Goal: Task Accomplishment & Management: Use online tool/utility

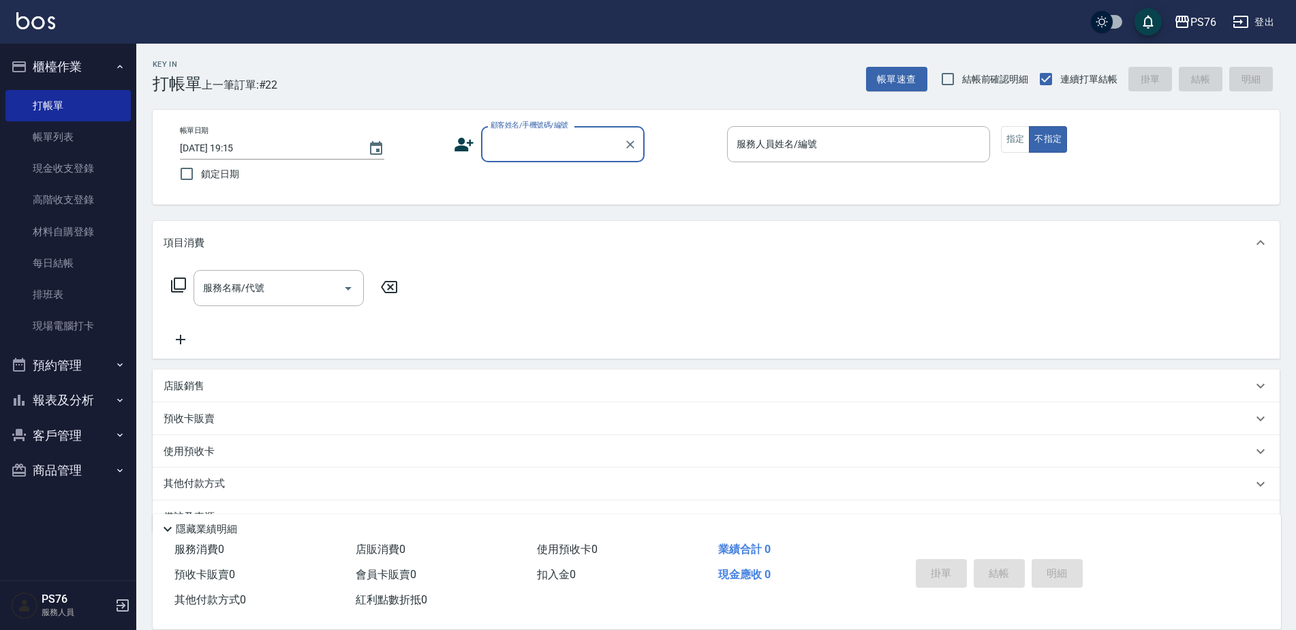
scroll to position [34, 0]
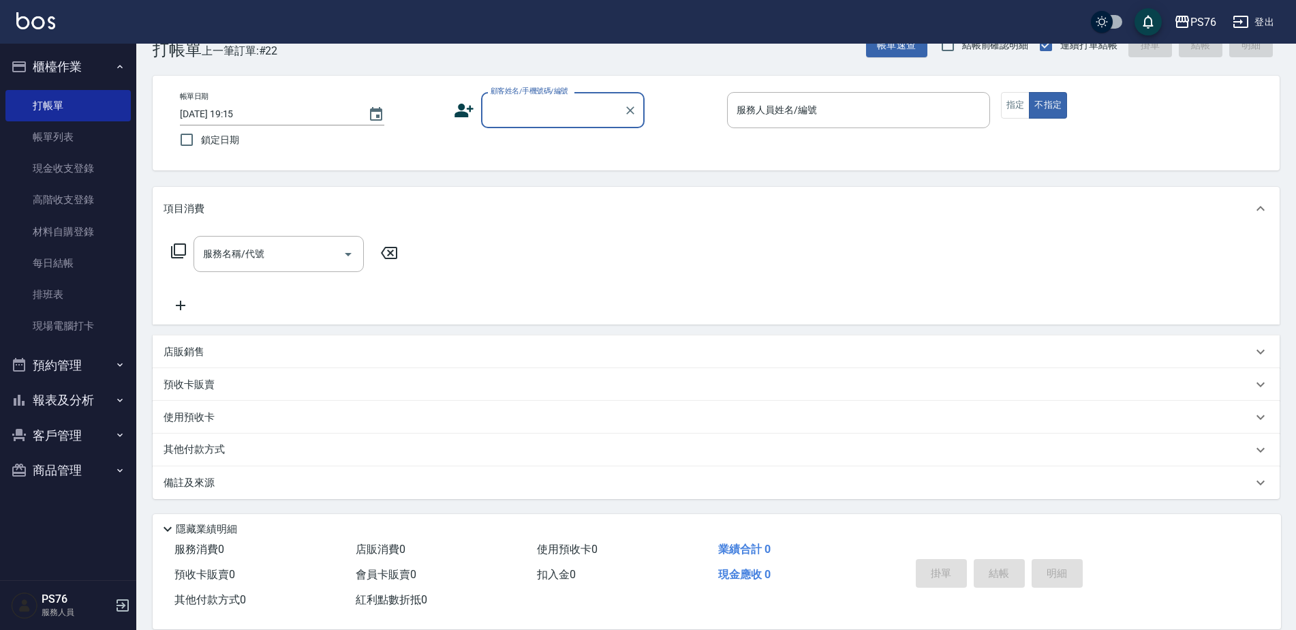
click at [594, 112] on input "顧客姓名/手機號碼/編號" at bounding box center [552, 110] width 131 height 24
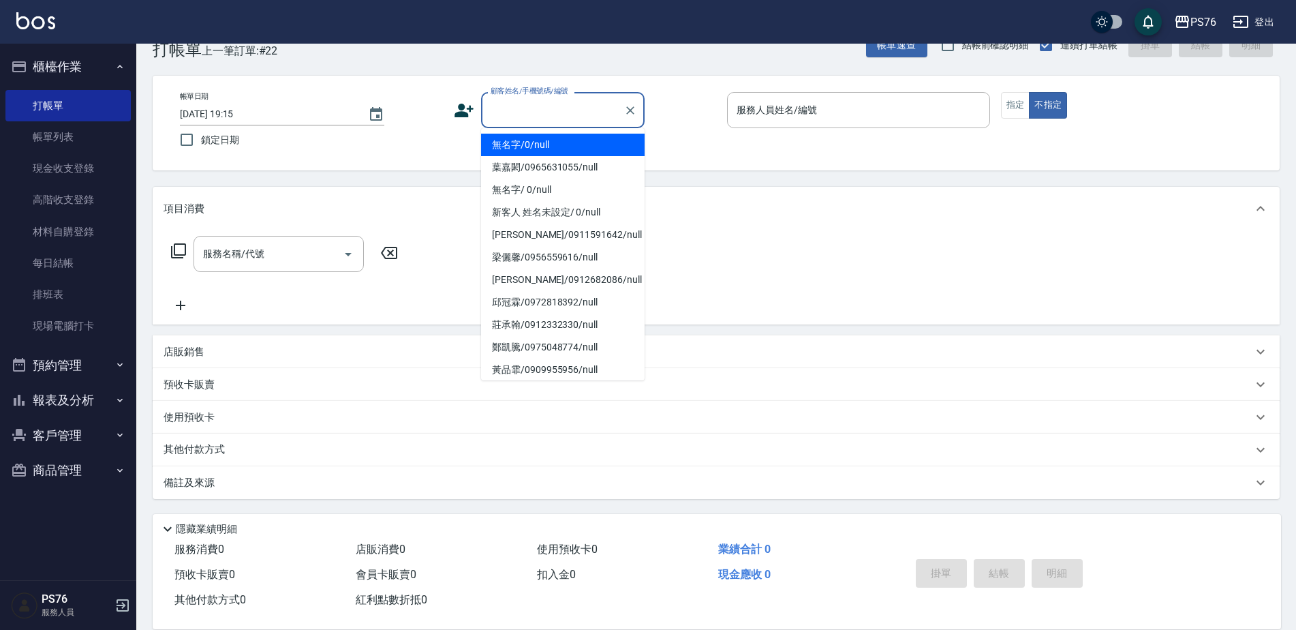
type input "無名字/0/null"
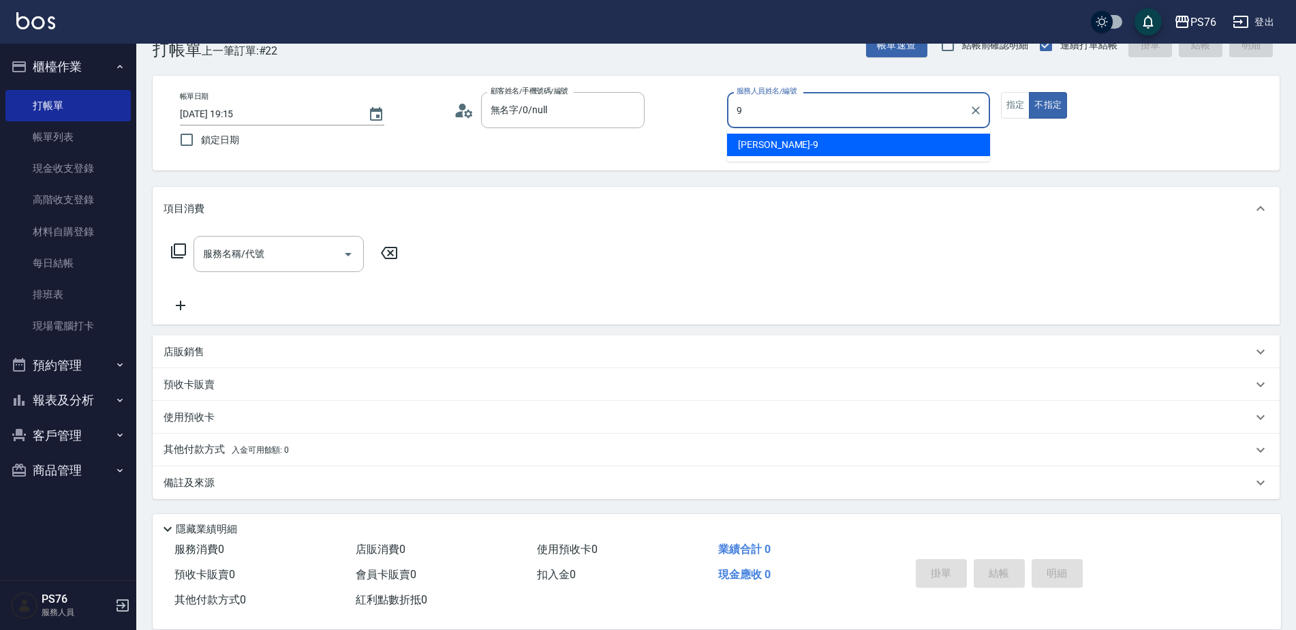
type input "[PERSON_NAME]-9"
type button "false"
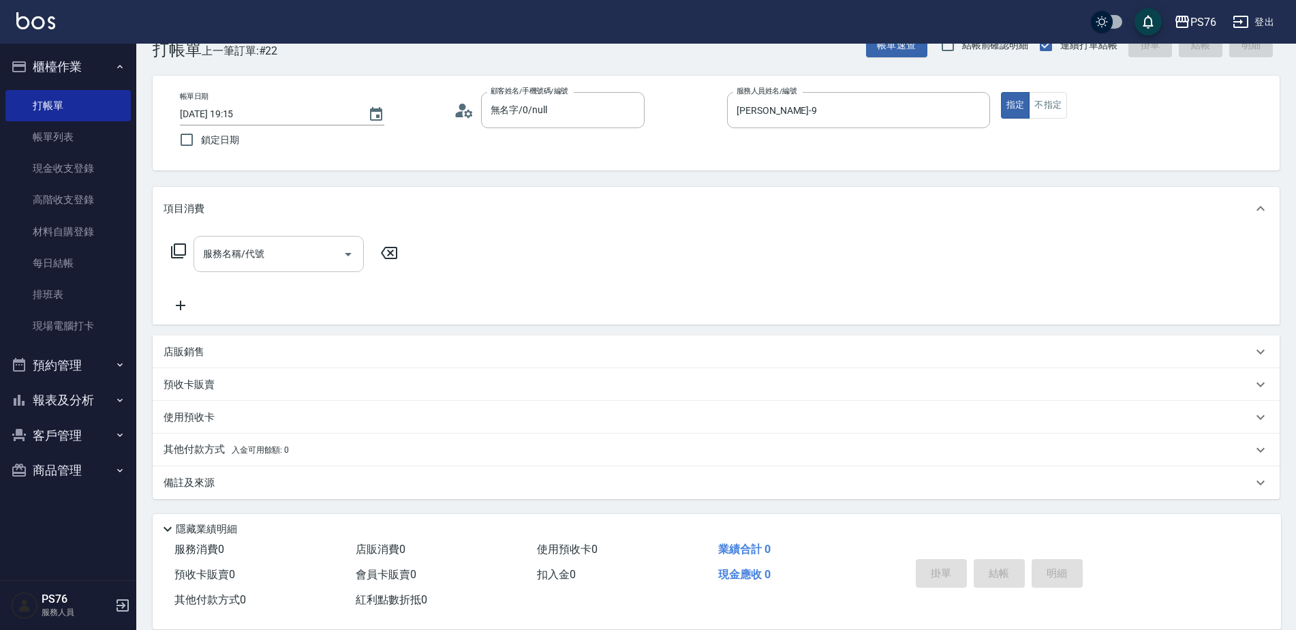
click at [305, 267] on div "服務名稱/代號" at bounding box center [279, 254] width 170 height 36
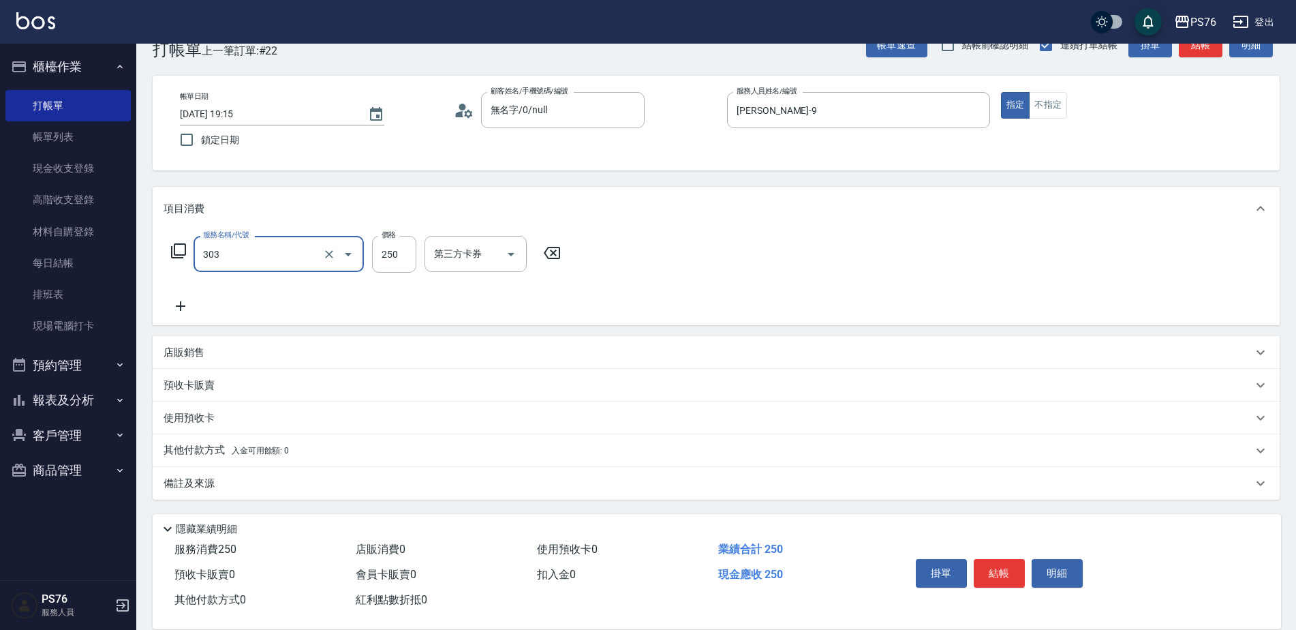
type input "剪髮(303)"
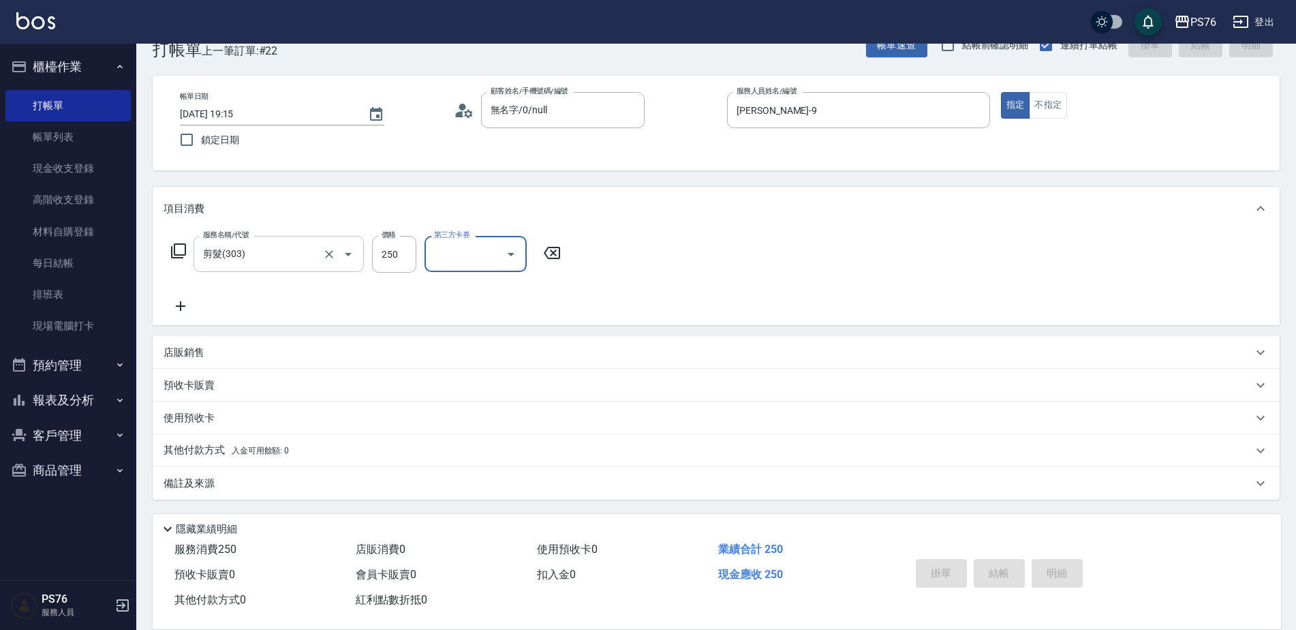
type input "[DATE] 19:50"
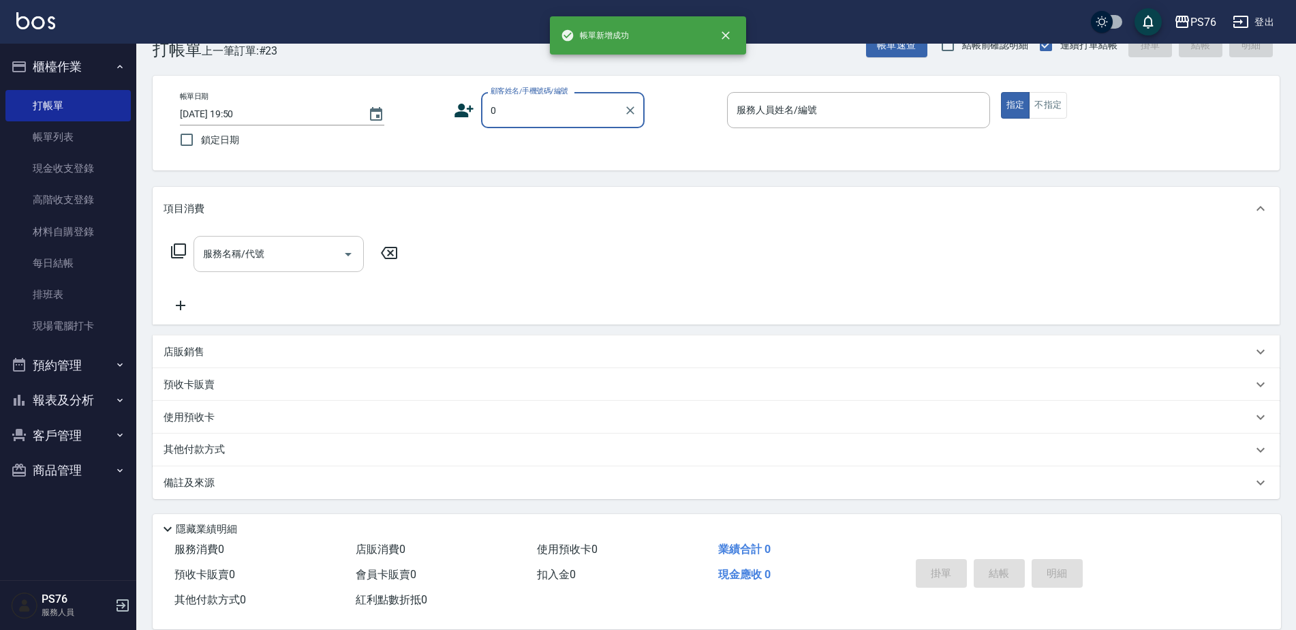
type input "無名字/0/null"
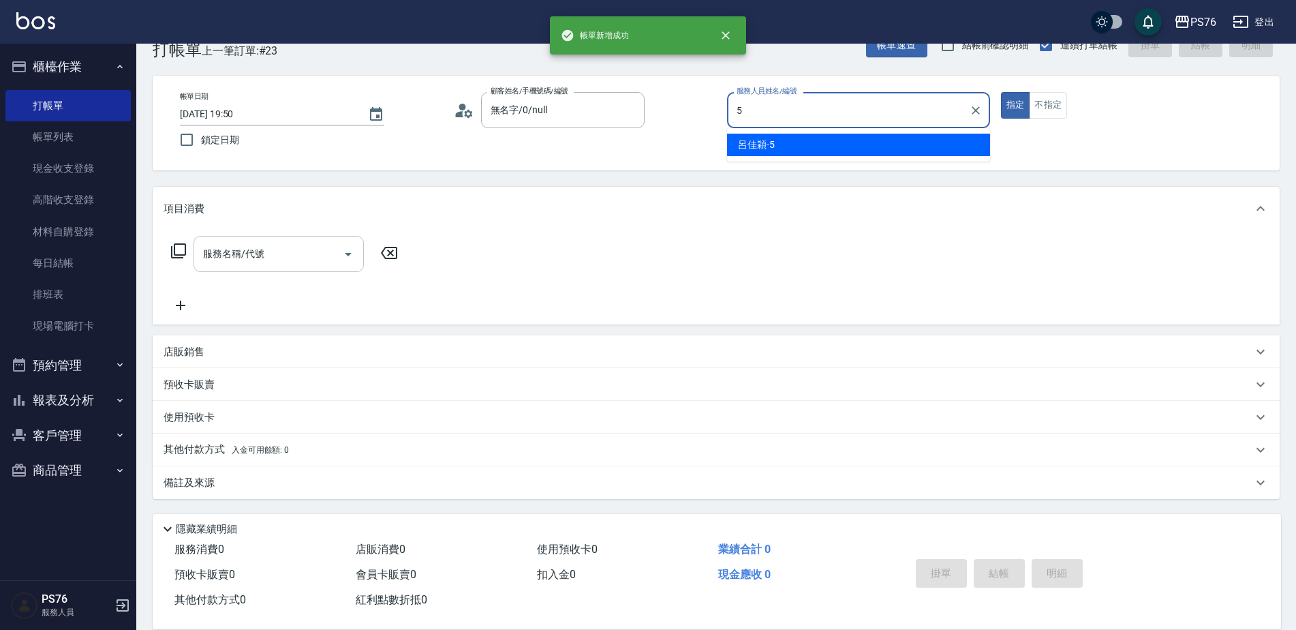
type input "呂佳穎-5"
type button "true"
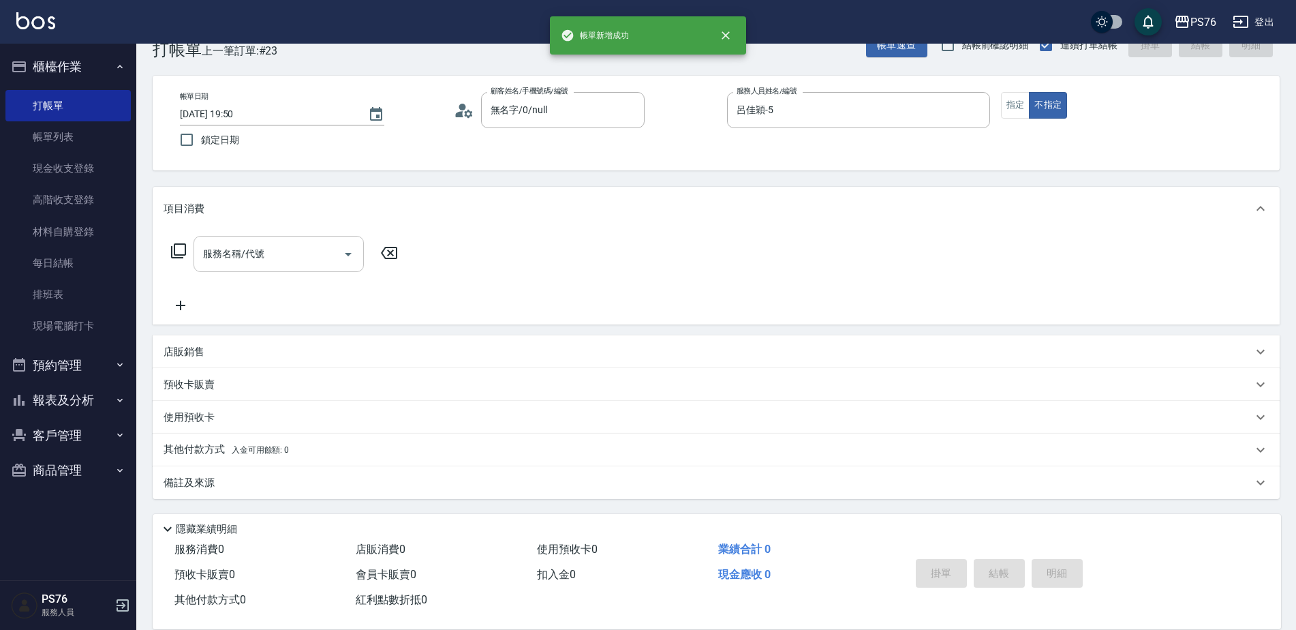
click at [258, 242] on input "服務名稱/代號" at bounding box center [269, 254] width 138 height 24
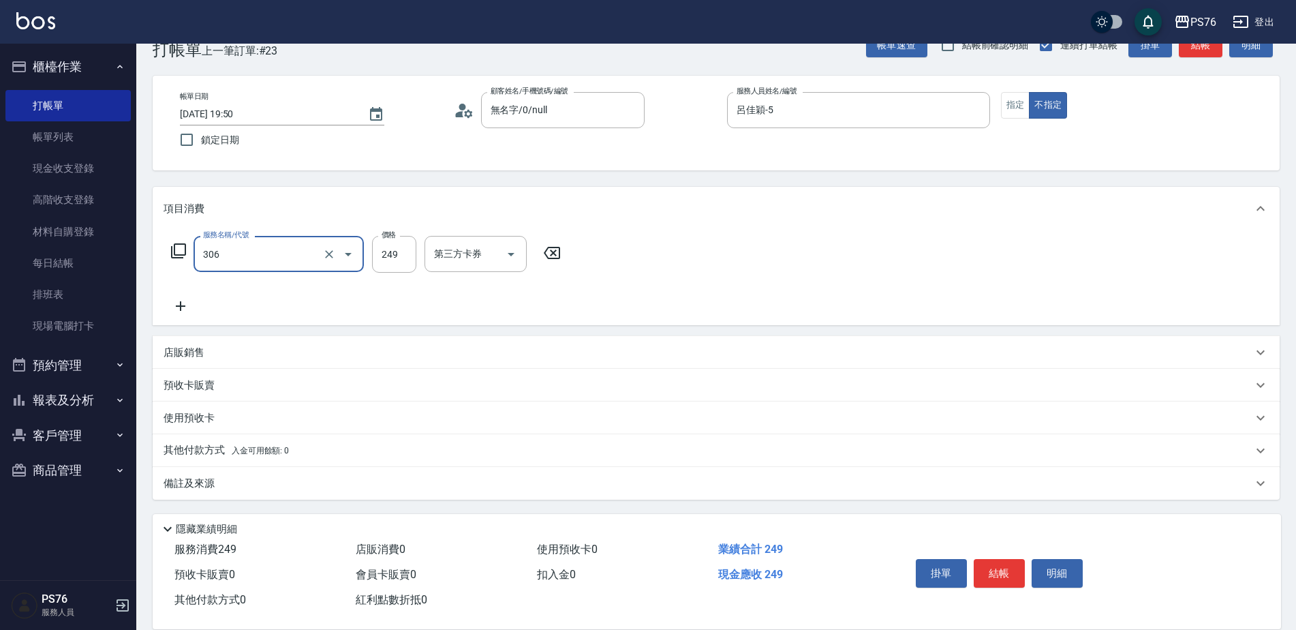
type input "剪髮(306)"
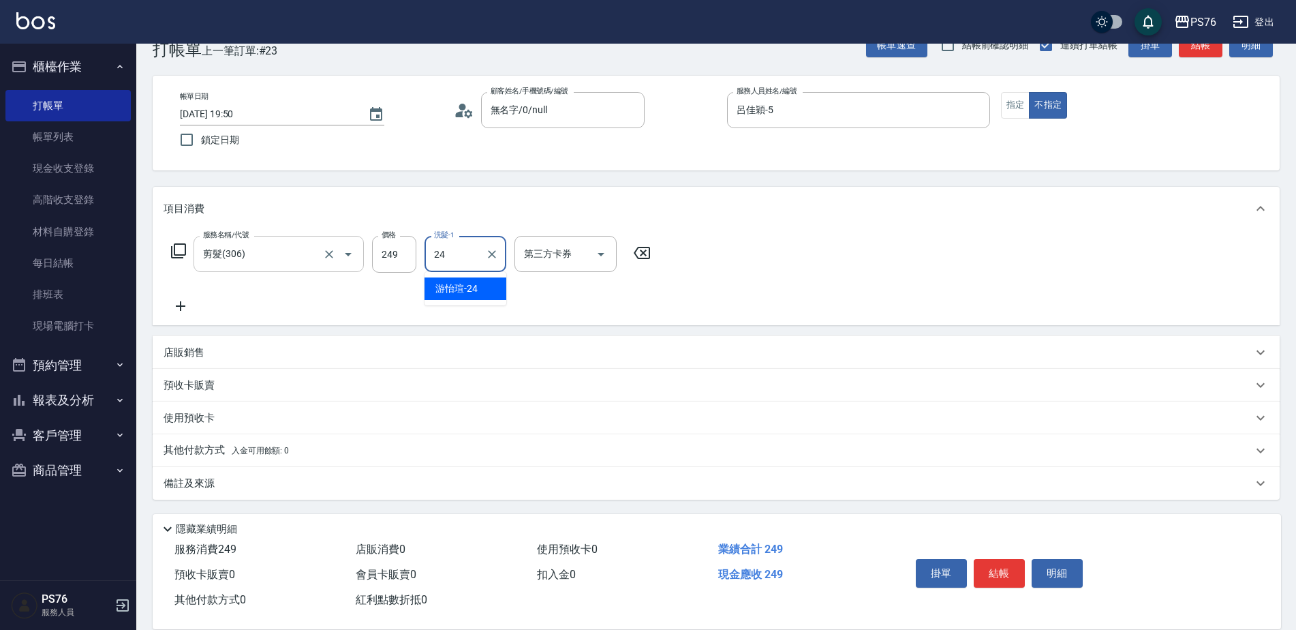
type input "游怡瑄-24"
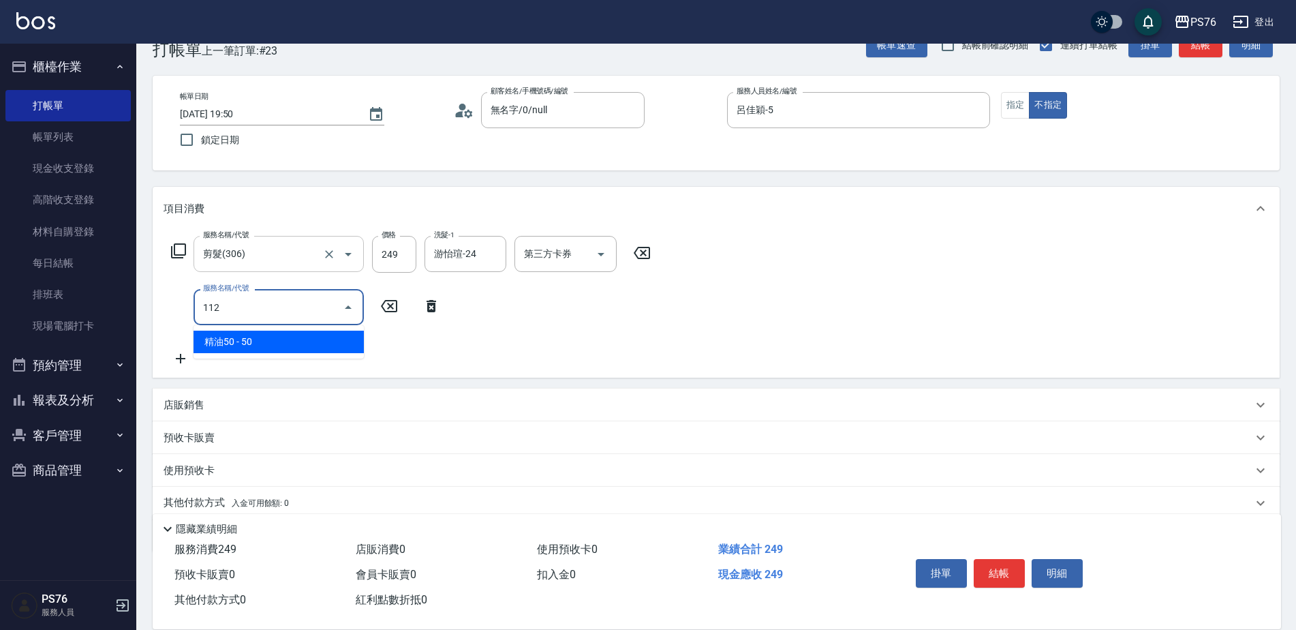
type input "精油50(112)"
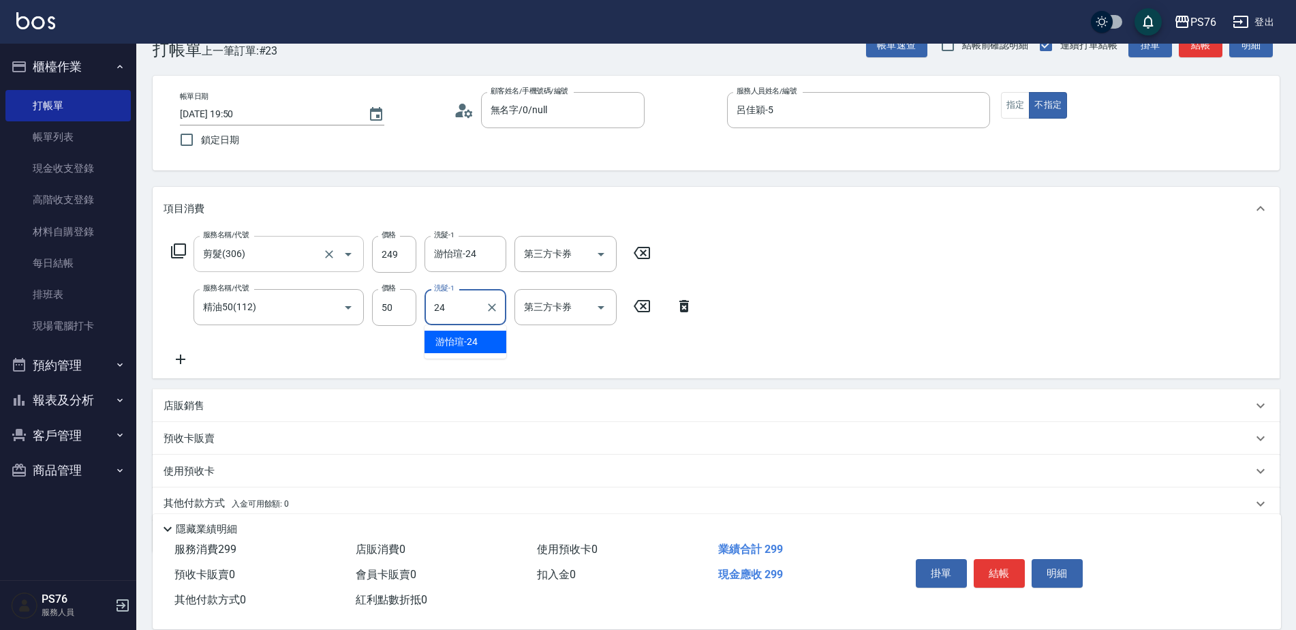
type input "游怡瑄-24"
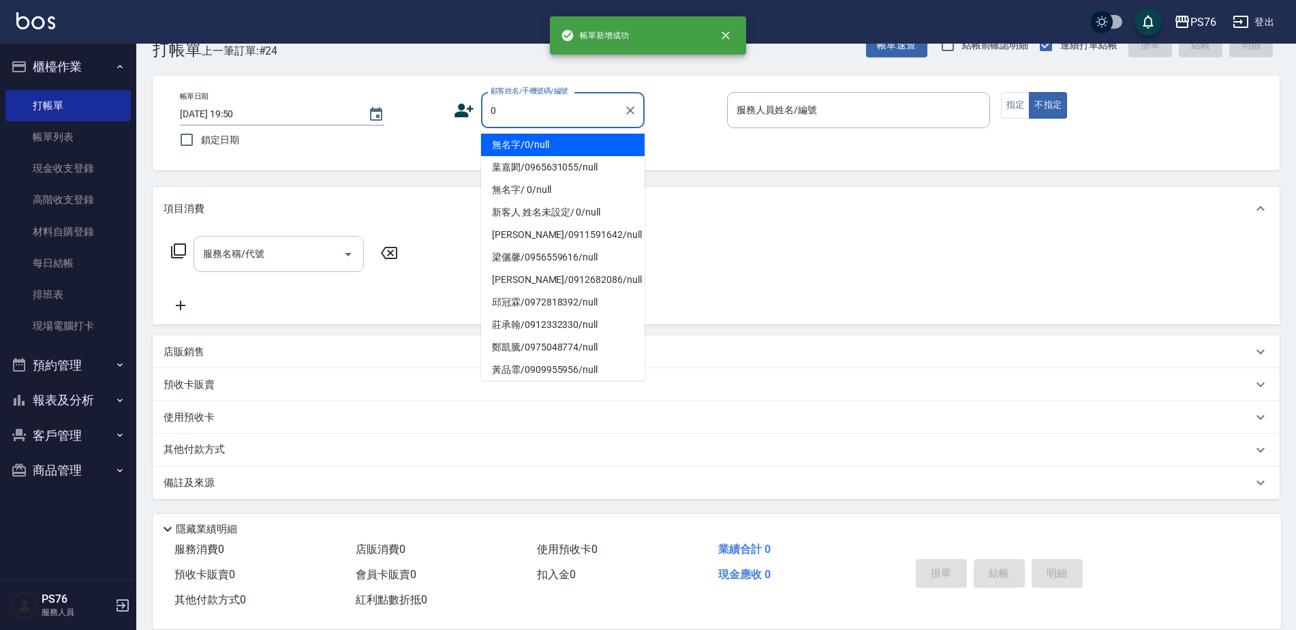
type input "無名字/0/null"
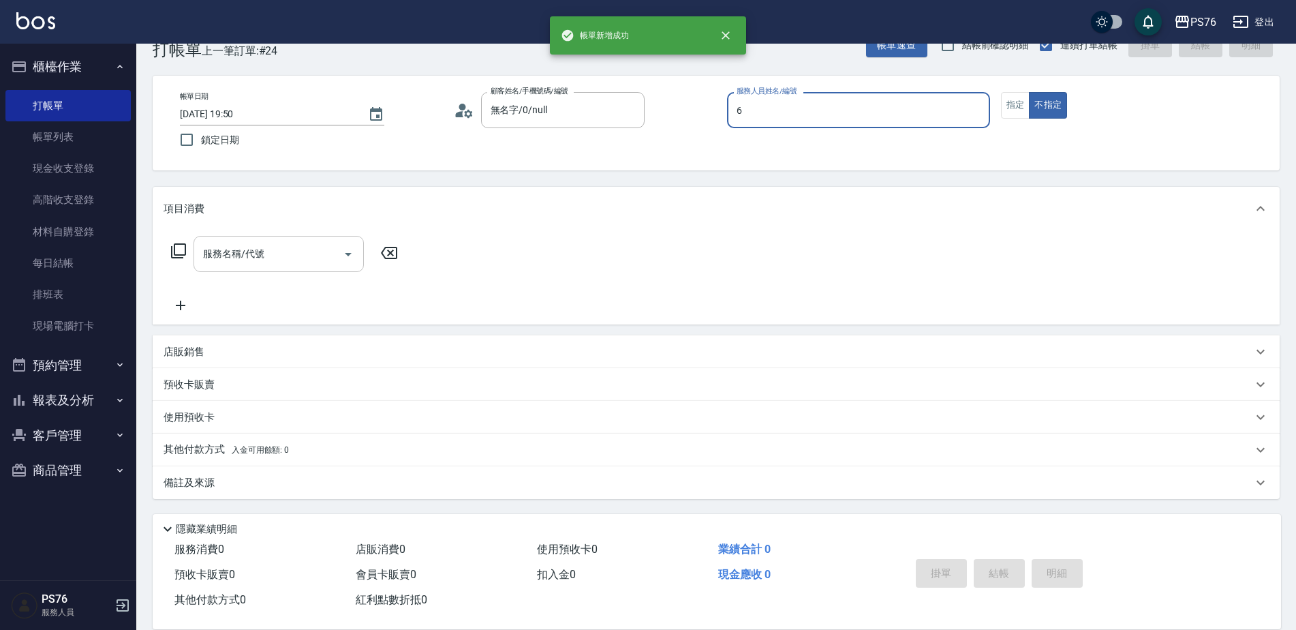
type input "洪彩娟-6"
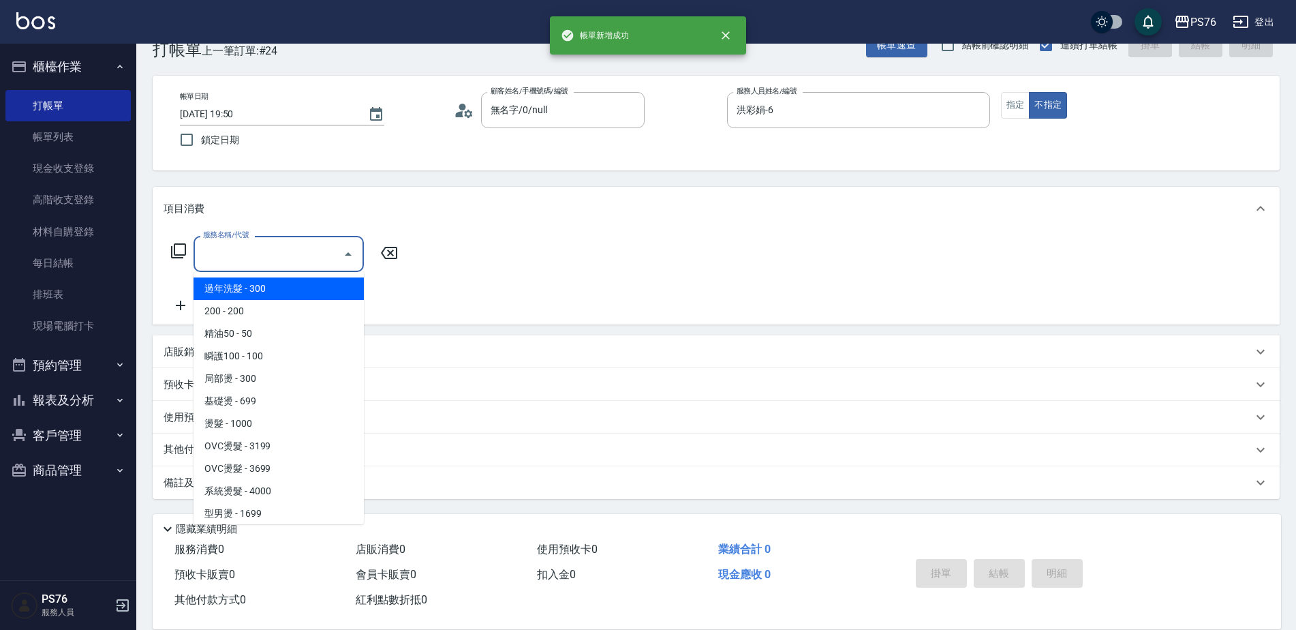
click at [258, 242] on input "服務名稱/代號" at bounding box center [269, 254] width 138 height 24
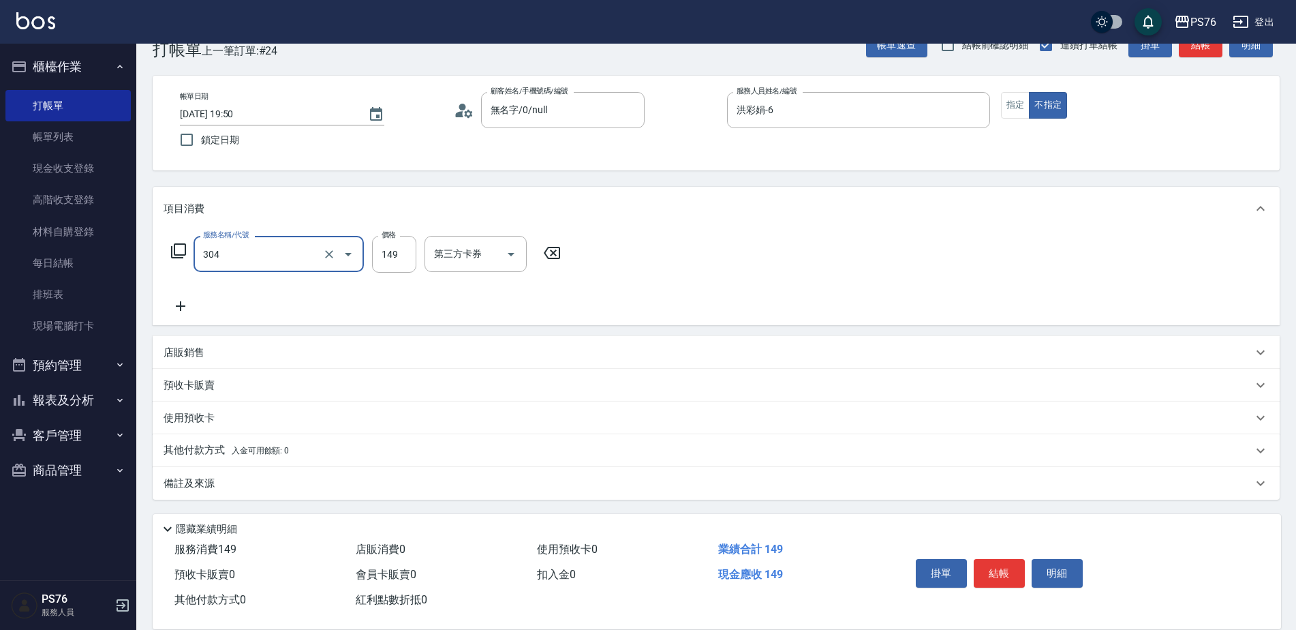
type input "剪髮(304)"
type input "50"
